Goal: Navigation & Orientation: Understand site structure

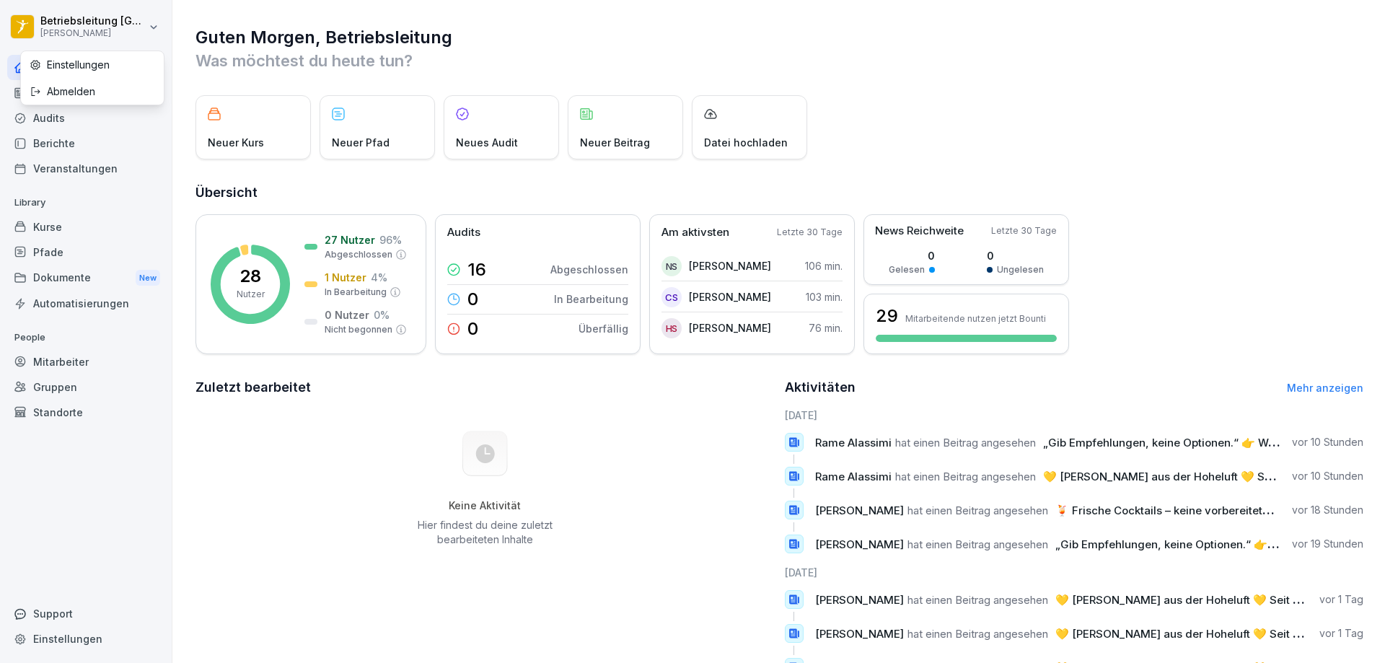
click at [144, 30] on html "Betriebsleitung Braunschweig Peter Pane Home News Audits Berichte Veranstaltung…" at bounding box center [692, 331] width 1385 height 663
click at [112, 63] on div "Einstellungen" at bounding box center [92, 64] width 143 height 27
select select "**"
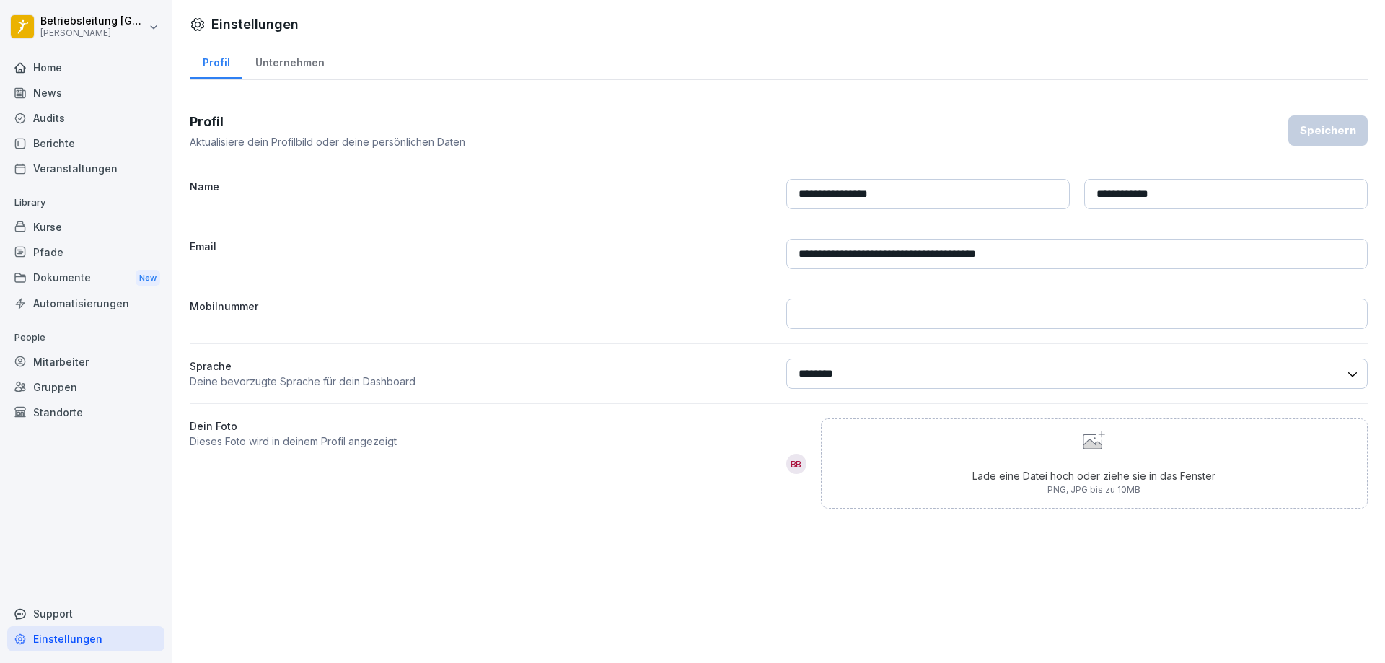
click at [45, 97] on div "News" at bounding box center [85, 92] width 157 height 25
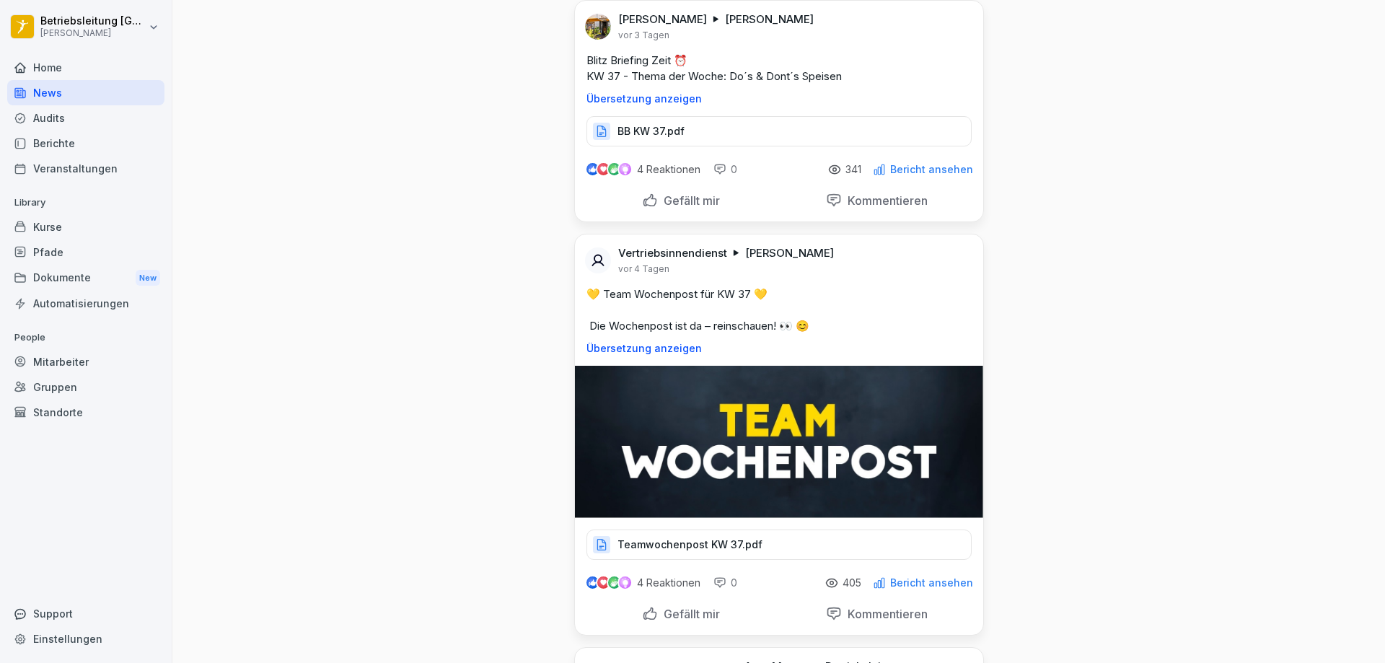
scroll to position [2885, 0]
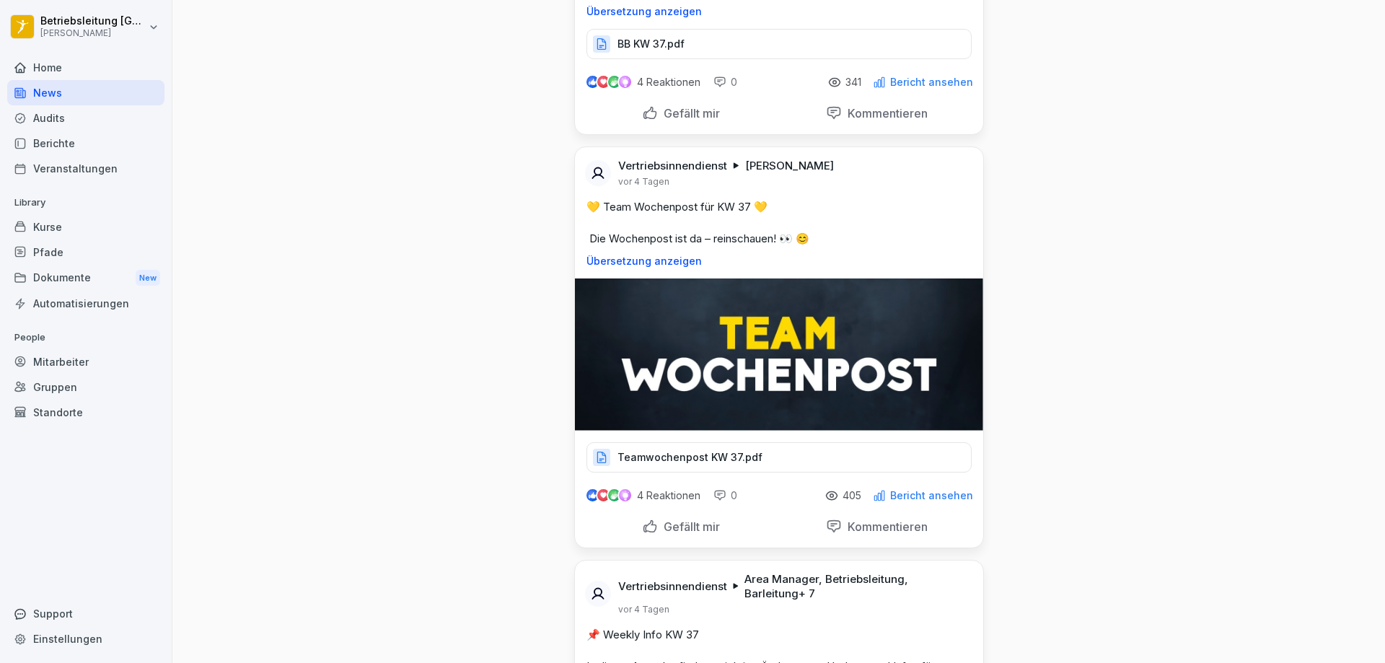
click at [715, 464] on p "Teamwochenpost KW 37.pdf" at bounding box center [689, 457] width 145 height 14
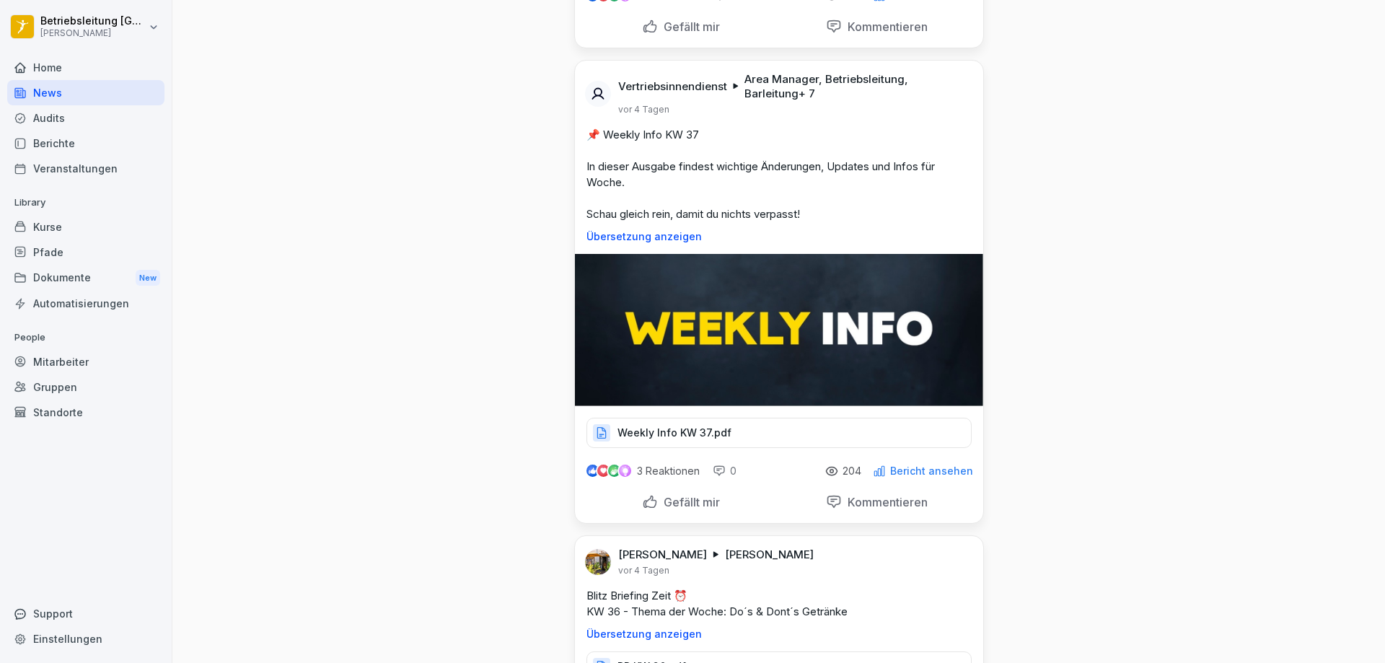
scroll to position [3390, 0]
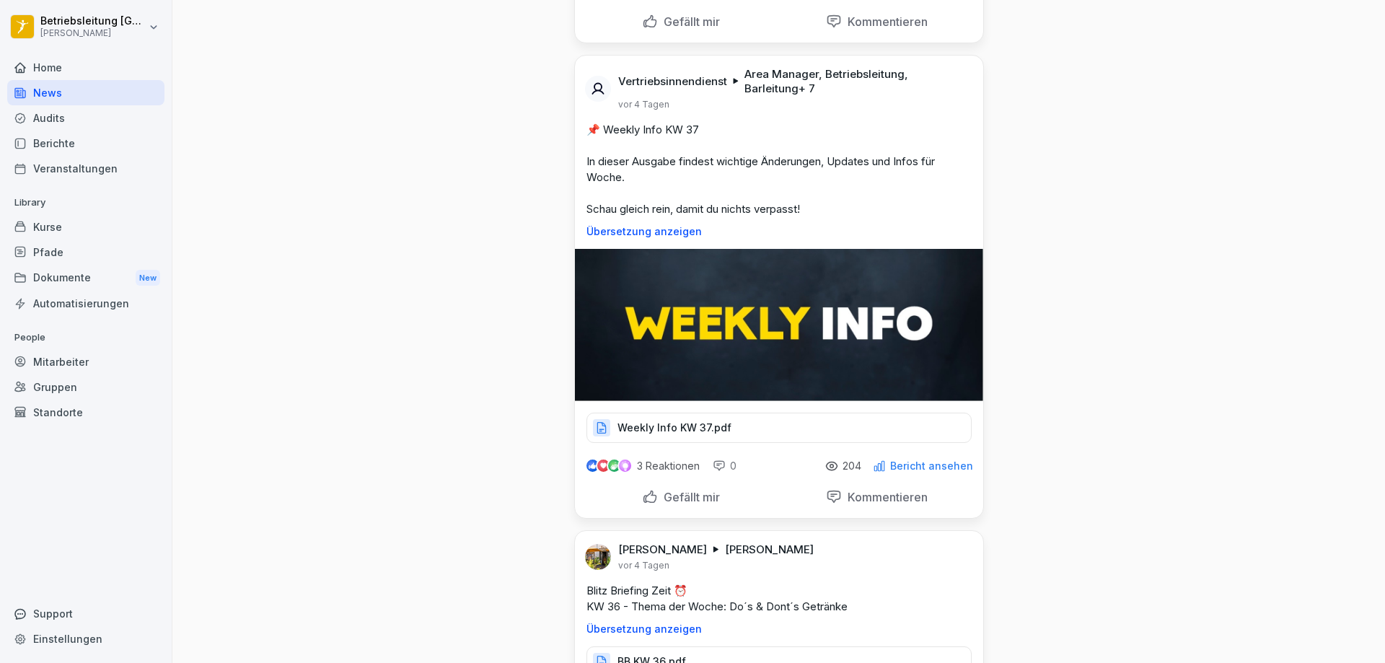
click at [710, 435] on p "Weekly Info KW 37.pdf" at bounding box center [674, 427] width 114 height 14
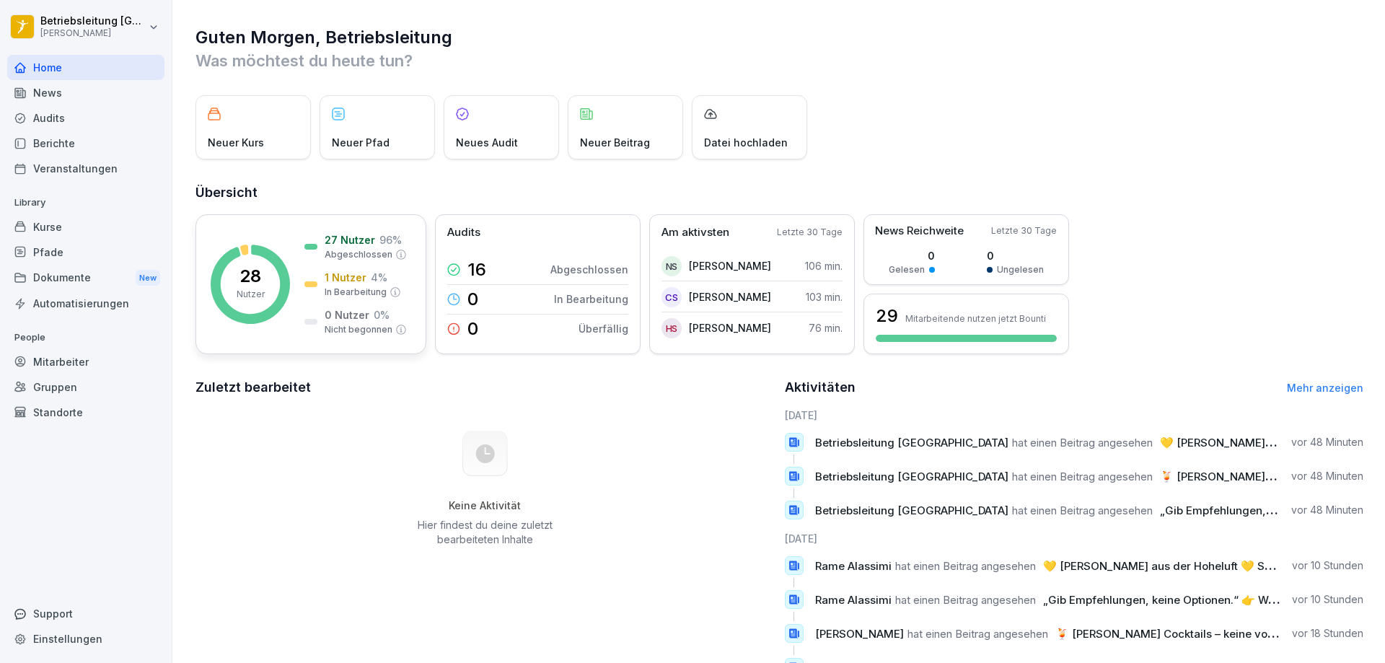
click at [345, 240] on p "27 Nutzer" at bounding box center [350, 239] width 50 height 15
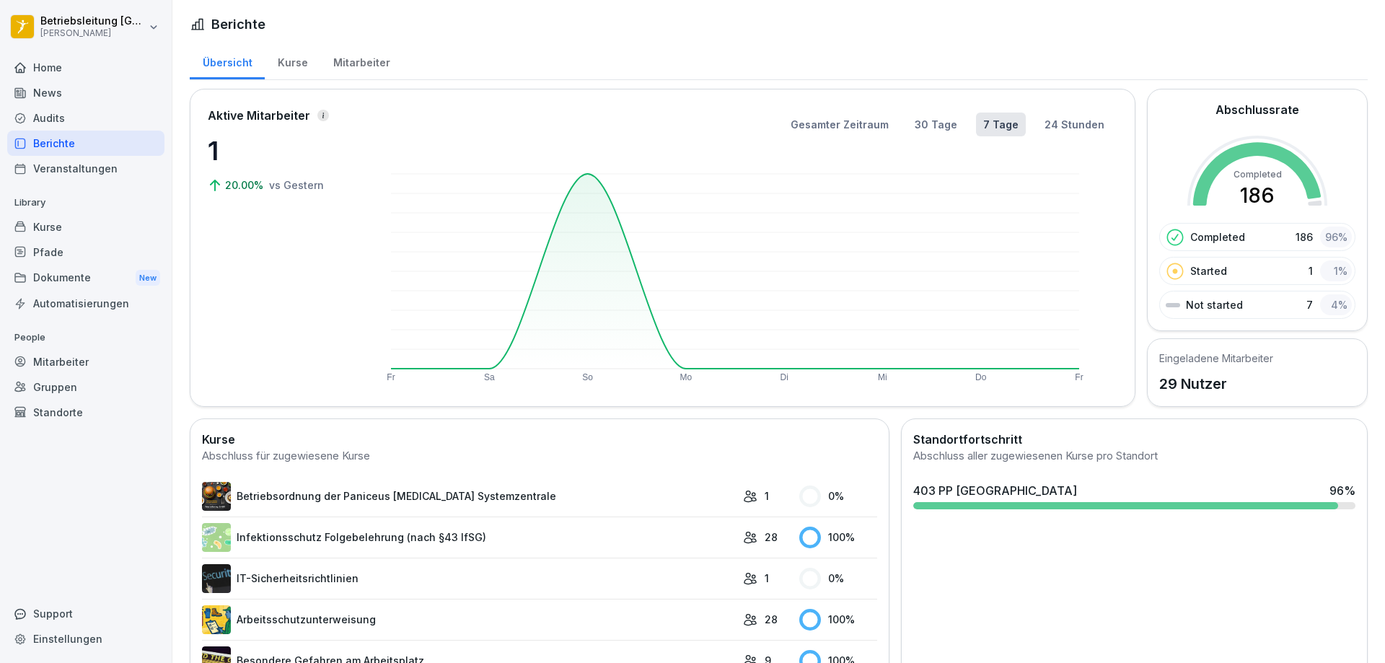
click at [361, 63] on div "Mitarbeiter" at bounding box center [361, 61] width 82 height 37
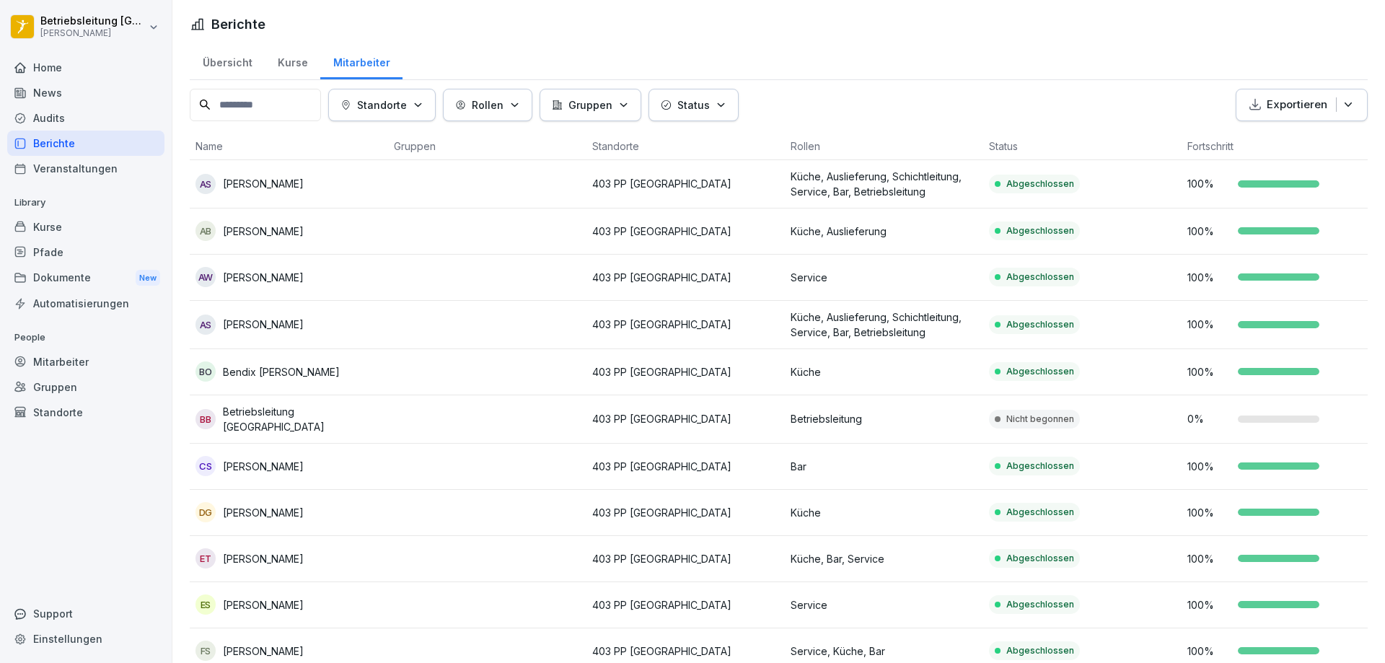
click at [640, 413] on p "403 PP [GEOGRAPHIC_DATA]" at bounding box center [685, 418] width 187 height 15
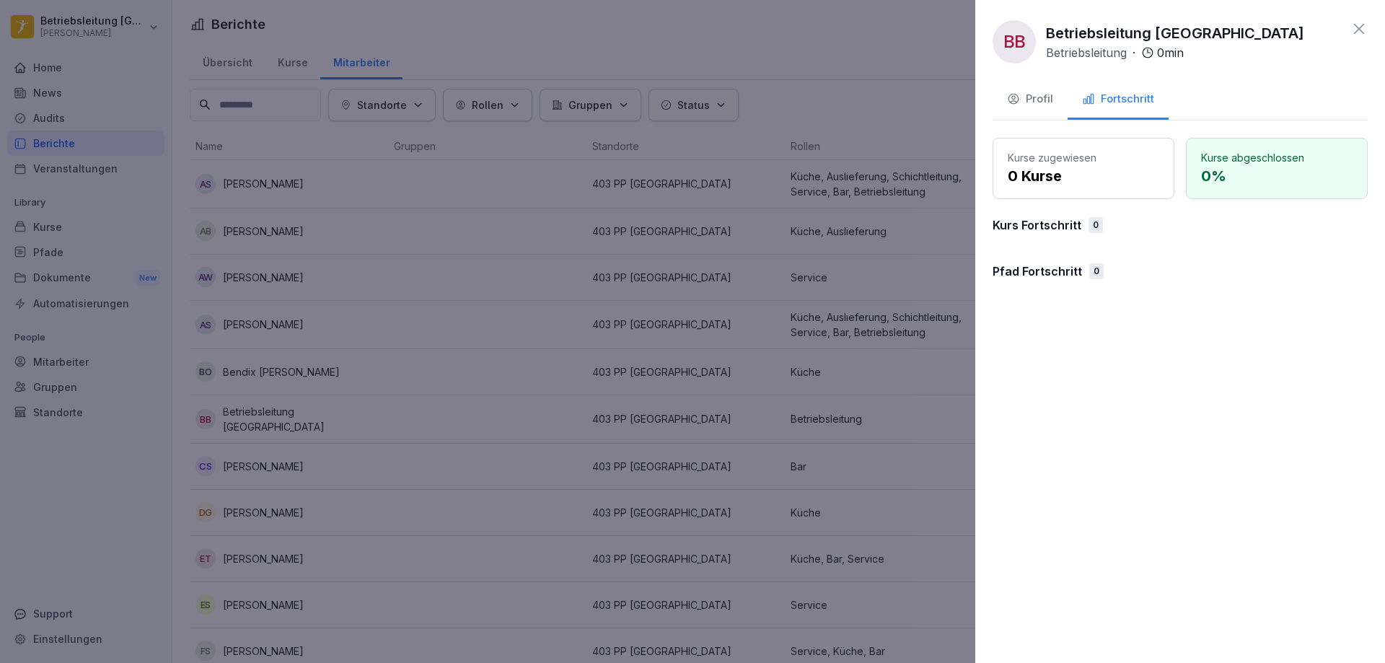
click at [599, 330] on div at bounding box center [692, 331] width 1385 height 663
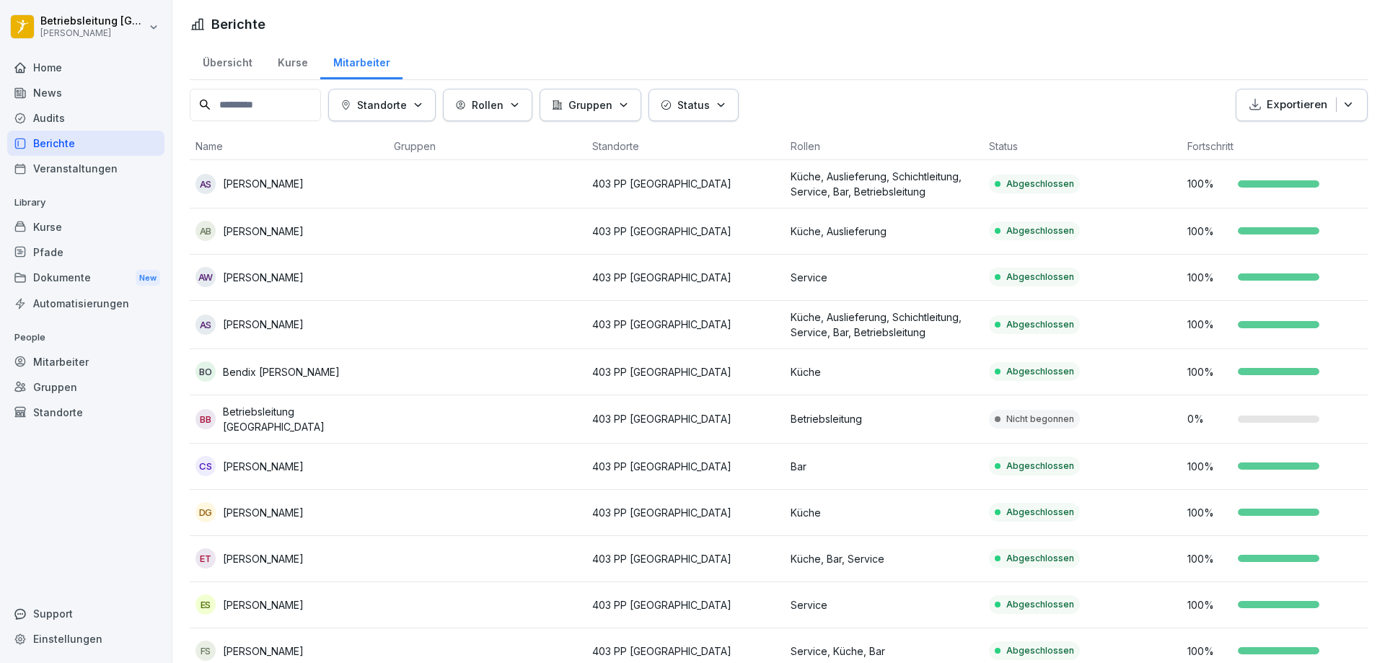
click at [212, 62] on div "Übersicht" at bounding box center [227, 61] width 75 height 37
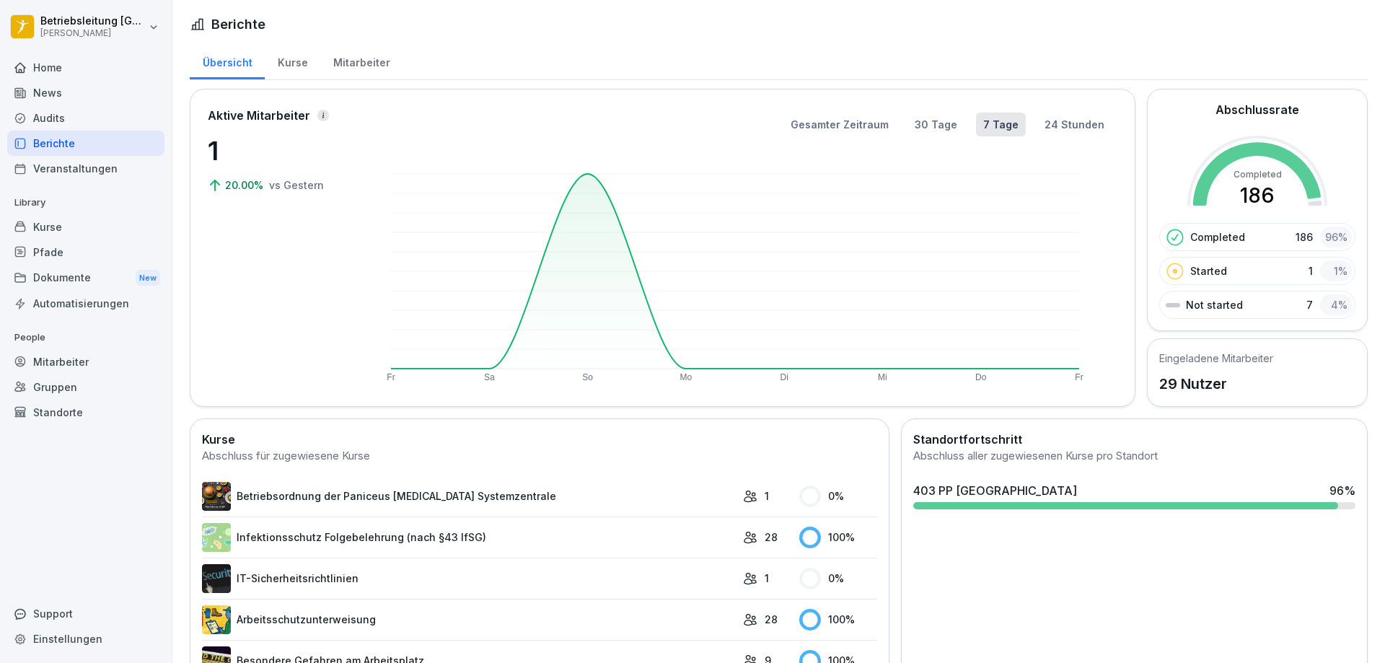
click at [290, 64] on div "Kurse" at bounding box center [293, 61] width 56 height 37
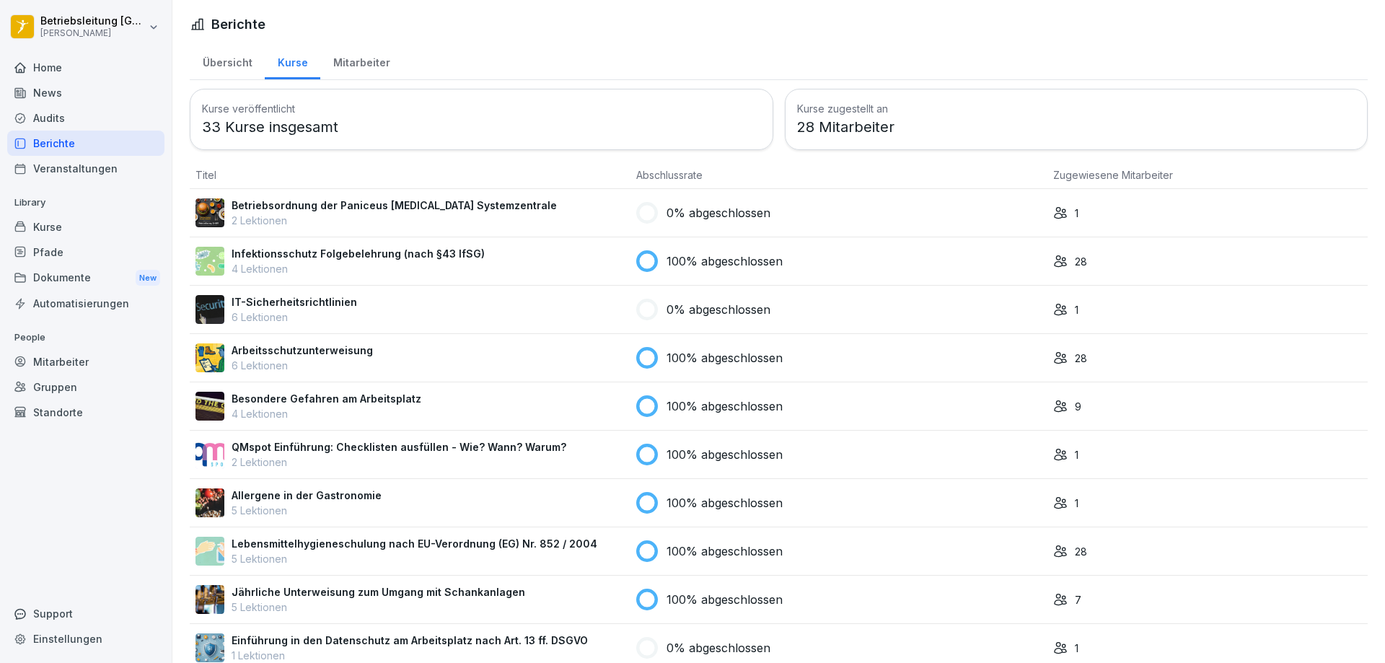
click at [369, 65] on div "Mitarbeiter" at bounding box center [361, 61] width 82 height 37
